Goal: Task Accomplishment & Management: Manage account settings

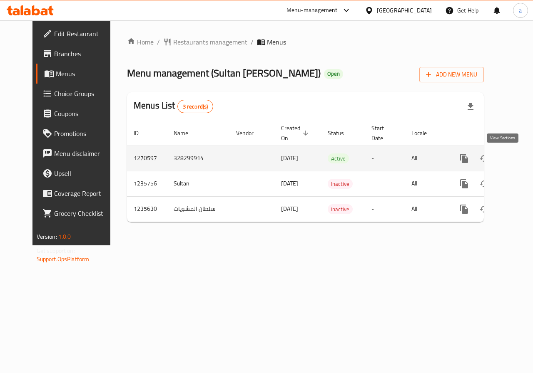
click at [519, 163] on icon "enhanced table" at bounding box center [524, 159] width 10 height 10
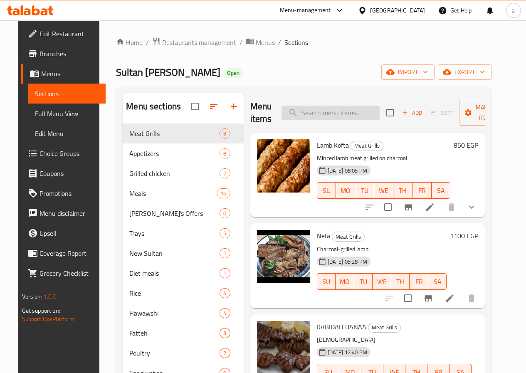
click at [313, 114] on input "search" at bounding box center [331, 113] width 98 height 15
click at [317, 108] on input "search" at bounding box center [331, 113] width 98 height 15
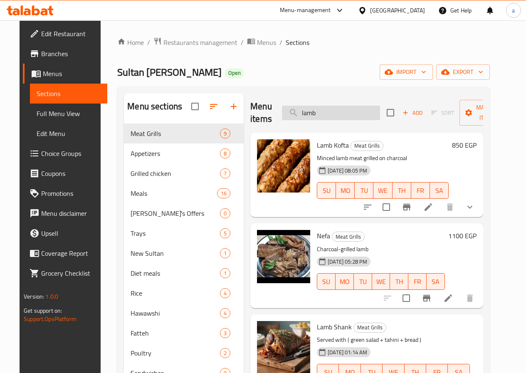
click at [312, 116] on input "lamb" at bounding box center [331, 113] width 98 height 15
type input "lamb keb"
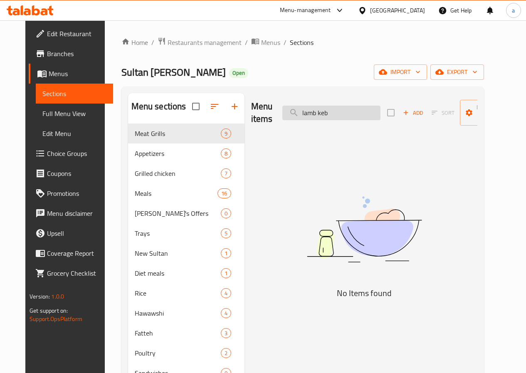
click at [312, 116] on input "lamb keb" at bounding box center [331, 113] width 98 height 15
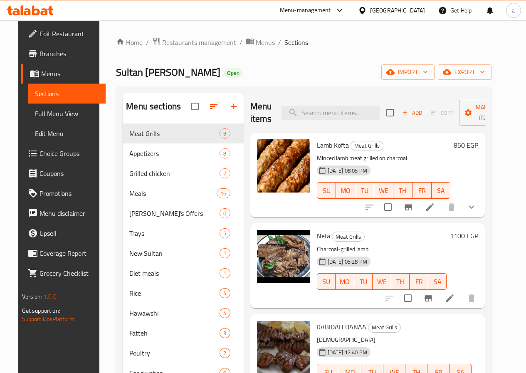
click at [435, 208] on icon at bounding box center [430, 207] width 10 height 10
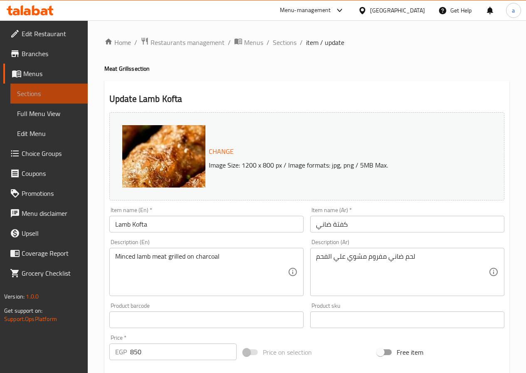
click at [59, 90] on span "Sections" at bounding box center [49, 94] width 64 height 10
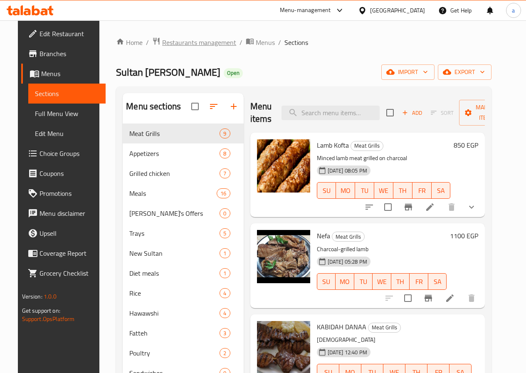
click at [183, 37] on span "Restaurants management" at bounding box center [199, 42] width 74 height 10
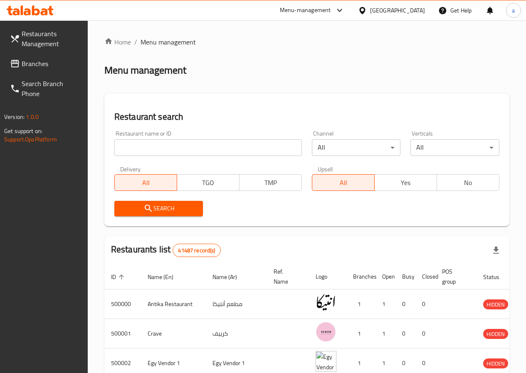
click at [34, 66] on span "Branches" at bounding box center [51, 64] width 59 height 10
